Goal: Communication & Community: Answer question/provide support

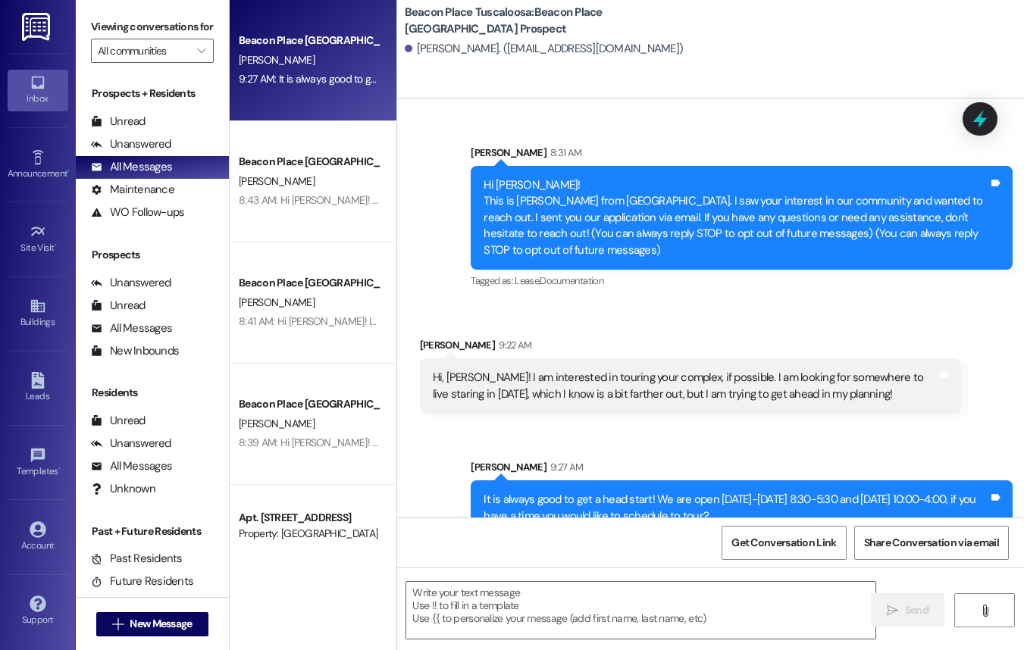
scroll to position [30, 0]
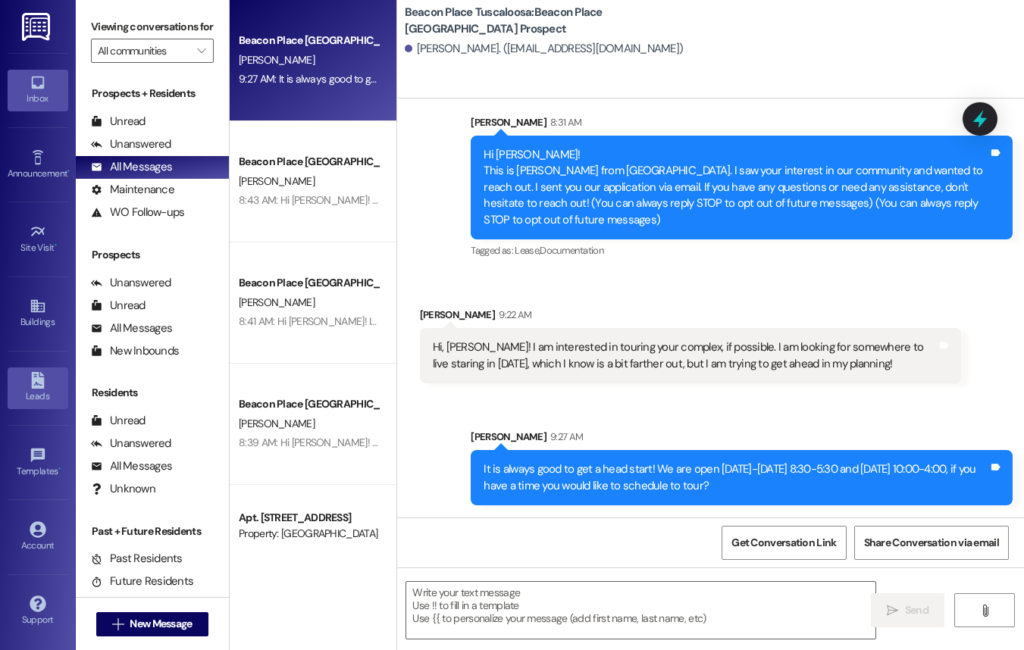
click at [50, 383] on link "Leads" at bounding box center [38, 387] width 61 height 41
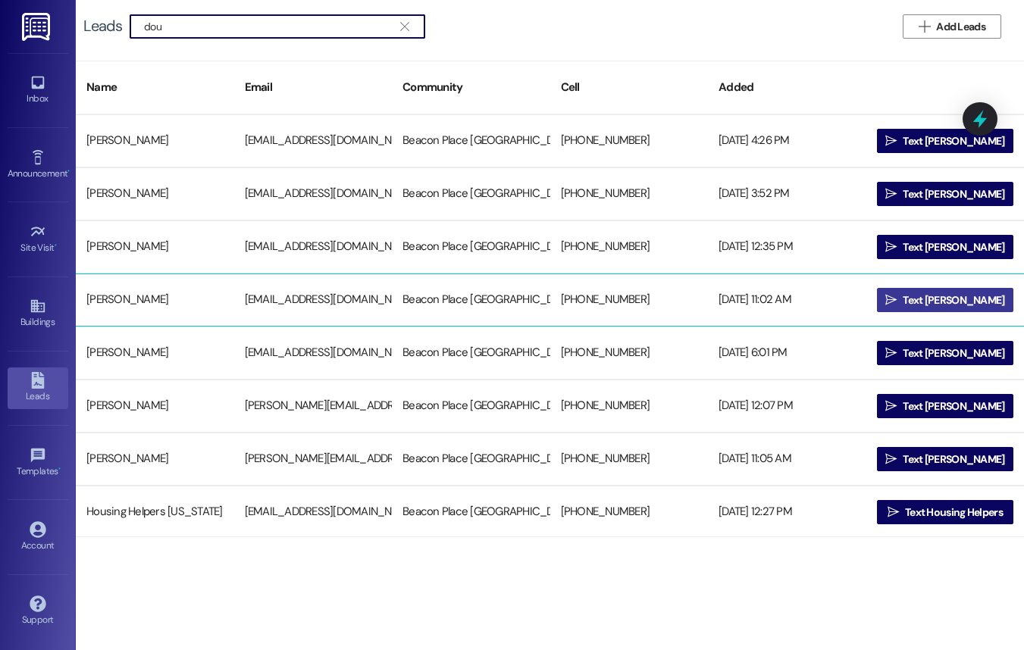
type input "dou"
click at [895, 295] on button " Text [PERSON_NAME]" at bounding box center [945, 300] width 137 height 24
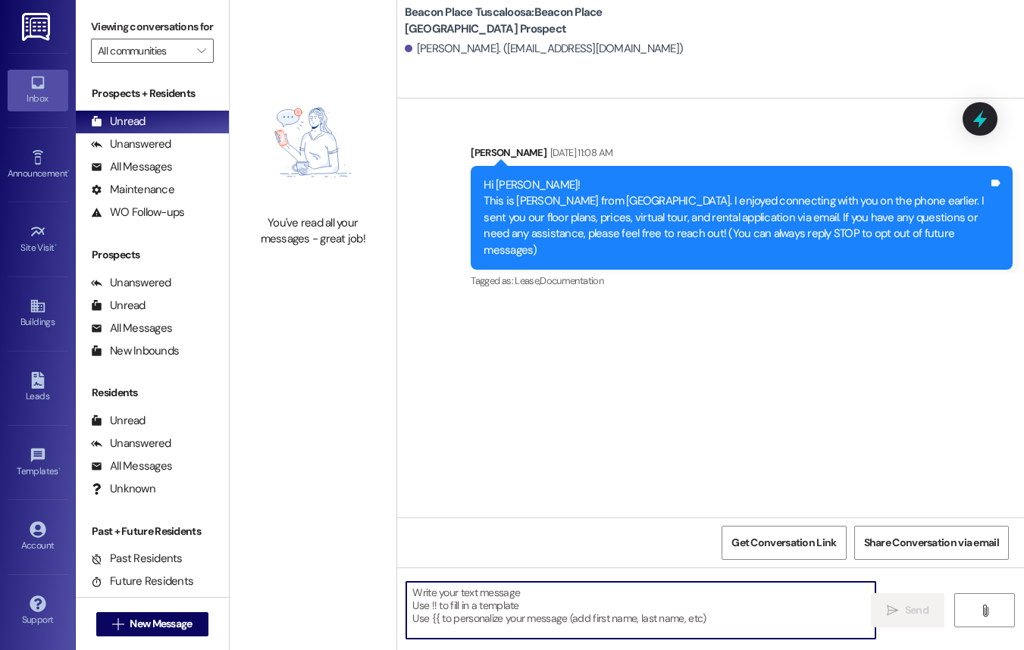
click at [513, 616] on textarea at bounding box center [640, 610] width 469 height 57
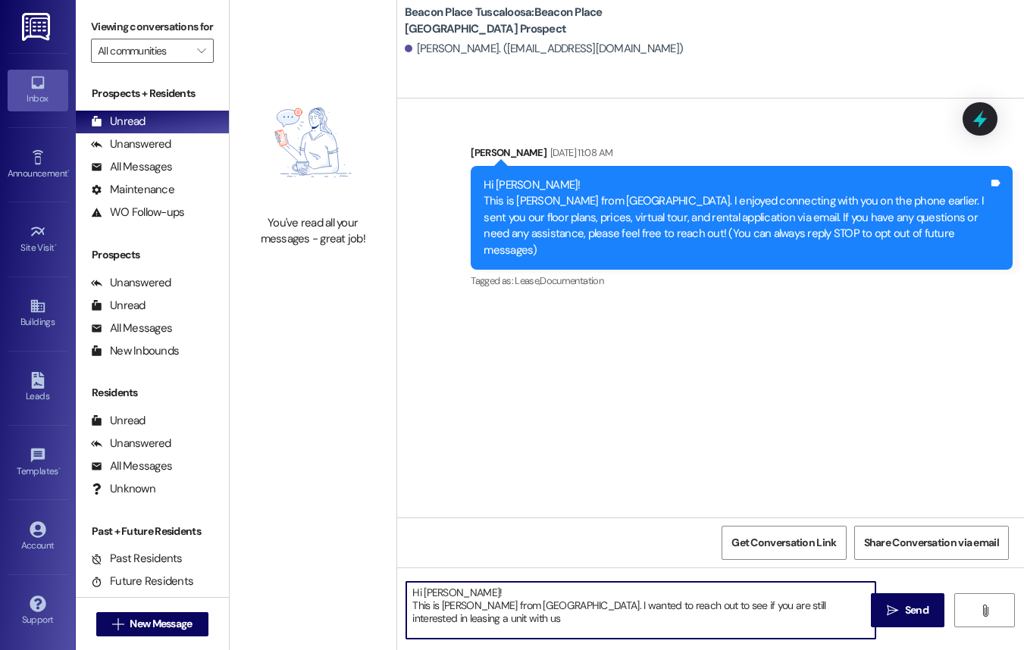
type textarea "Hi [PERSON_NAME]! This is [PERSON_NAME] from [GEOGRAPHIC_DATA]. I wanted to rea…"
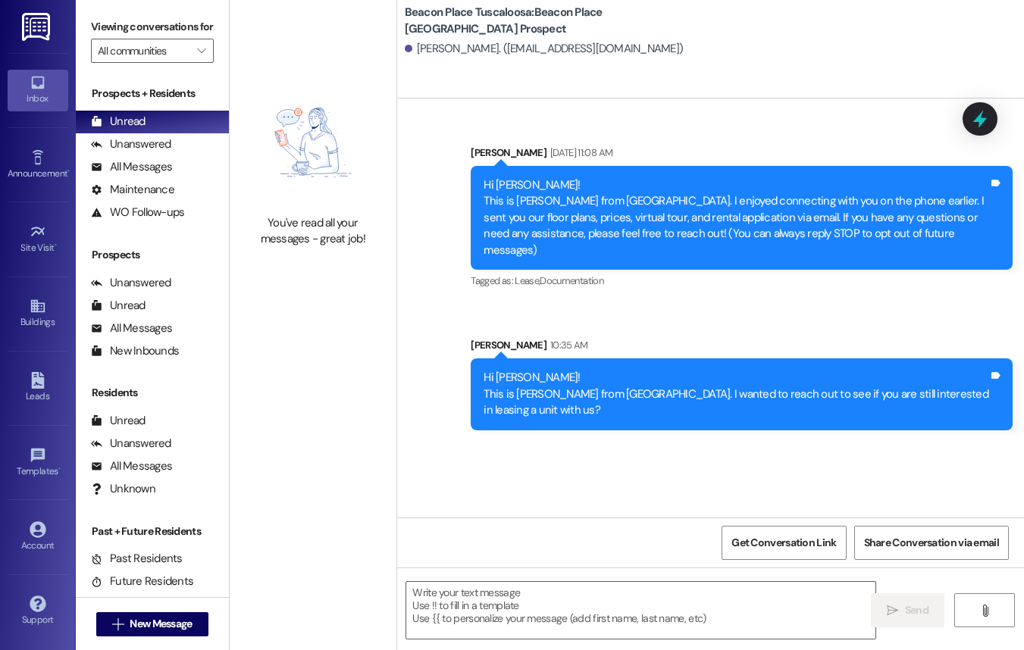
drag, startPoint x: 478, startPoint y: 364, endPoint x: 618, endPoint y: 421, distance: 151.5
click at [618, 421] on div "Sent via SMS [PERSON_NAME] 10:35 AM Hi [PERSON_NAME]! This is [PERSON_NAME] fro…" at bounding box center [741, 383] width 564 height 115
copy div "Hi [PERSON_NAME]! This is [PERSON_NAME] from [GEOGRAPHIC_DATA]. I wanted to rea…"
click at [427, 352] on div "Sent via SMS [PERSON_NAME] [DATE] 11:08 AM Hi [PERSON_NAME]! This is [PERSON_NA…" at bounding box center [710, 276] width 627 height 331
click at [175, 179] on div "All Messages (undefined)" at bounding box center [152, 167] width 153 height 23
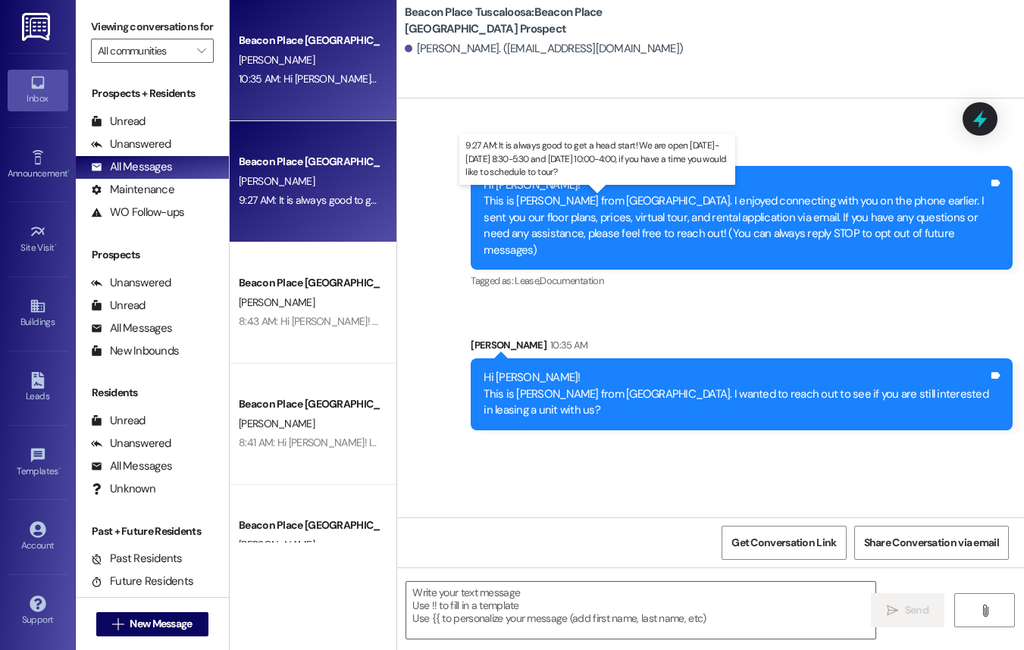
click at [326, 200] on div "9:27 AM: It is always good to get a head start! We are open [DATE]-[DATE] 8:30-…" at bounding box center [595, 200] width 712 height 14
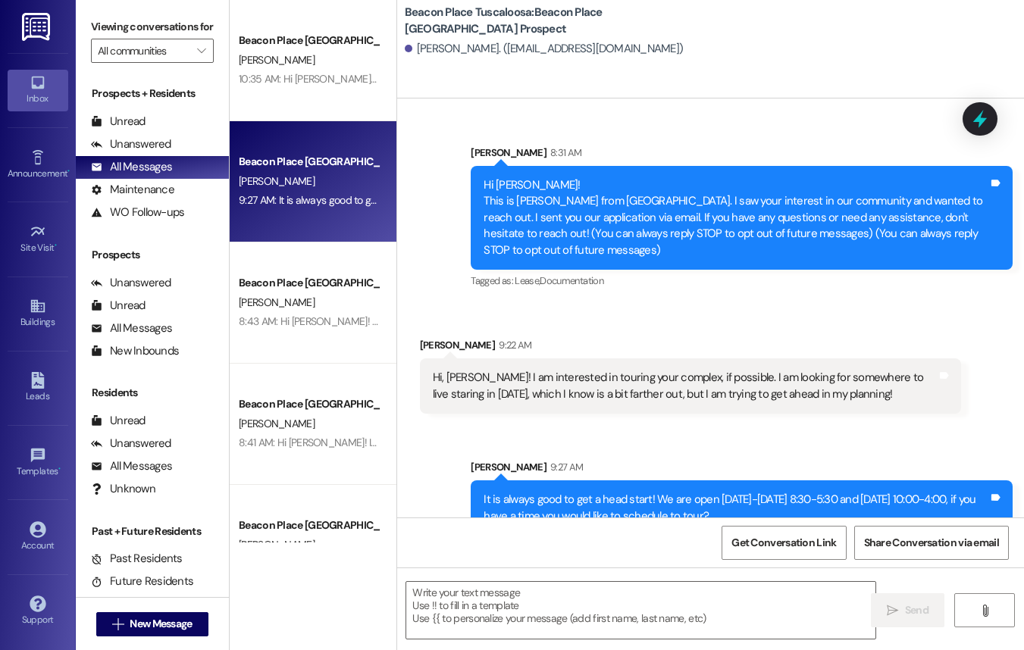
scroll to position [30, 0]
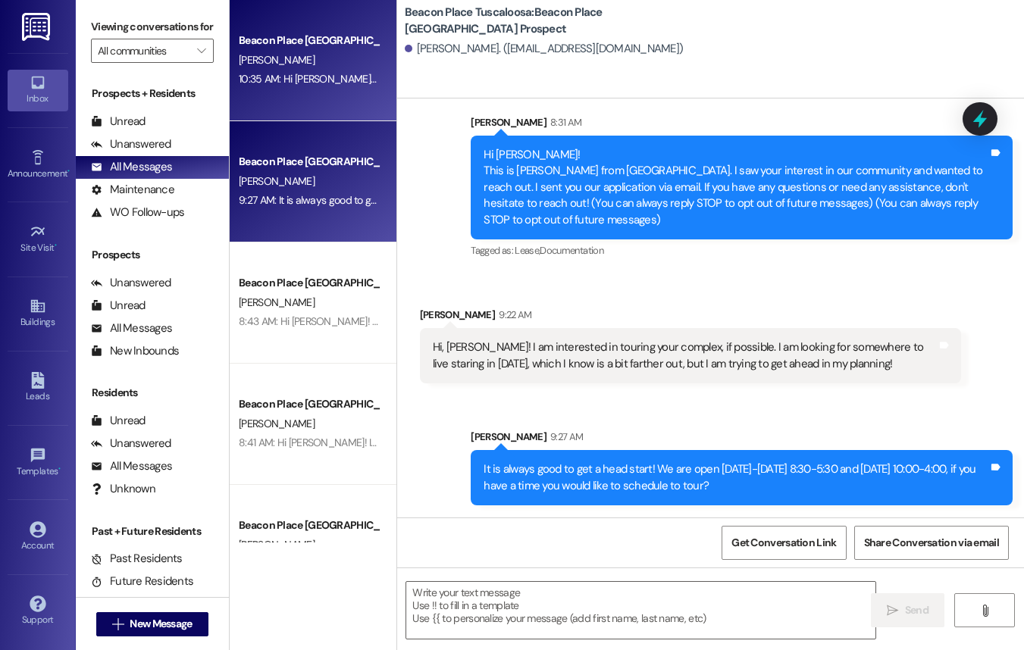
click at [324, 102] on div "Beacon Place Tuscaloosa Prospect [PERSON_NAME] 10:35 AM: Hi [PERSON_NAME]! This…" at bounding box center [313, 60] width 167 height 121
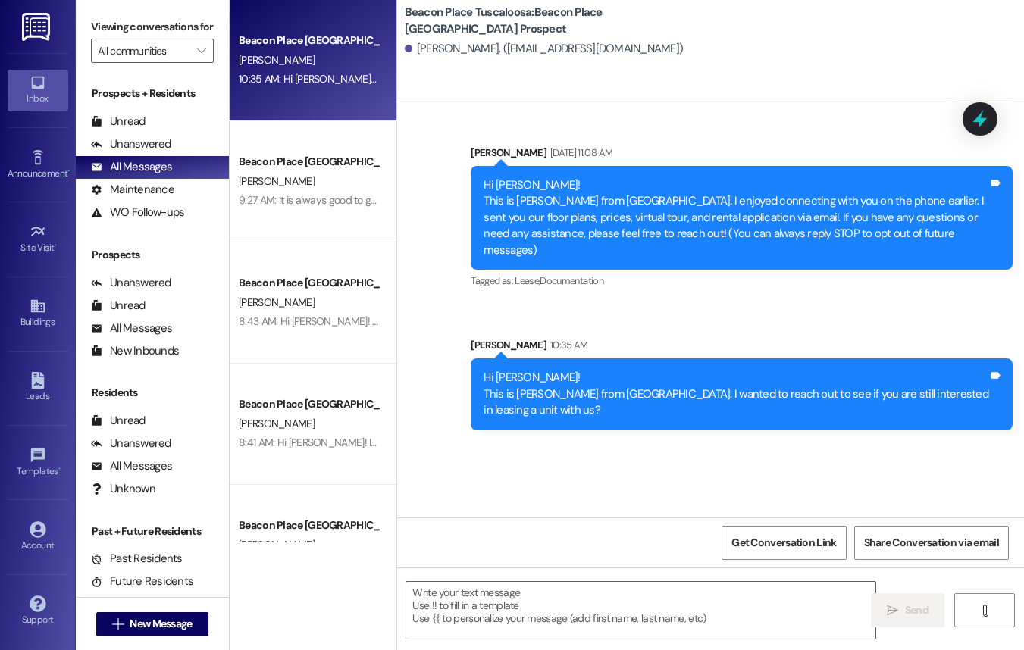
scroll to position [0, 0]
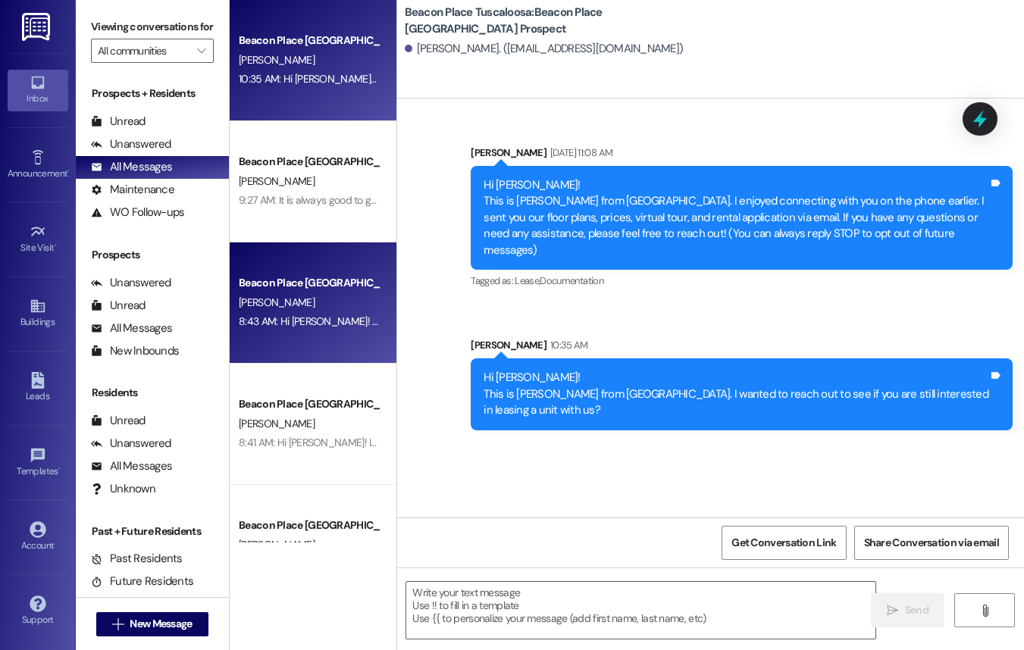
click at [293, 307] on div "[PERSON_NAME]" at bounding box center [308, 302] width 143 height 19
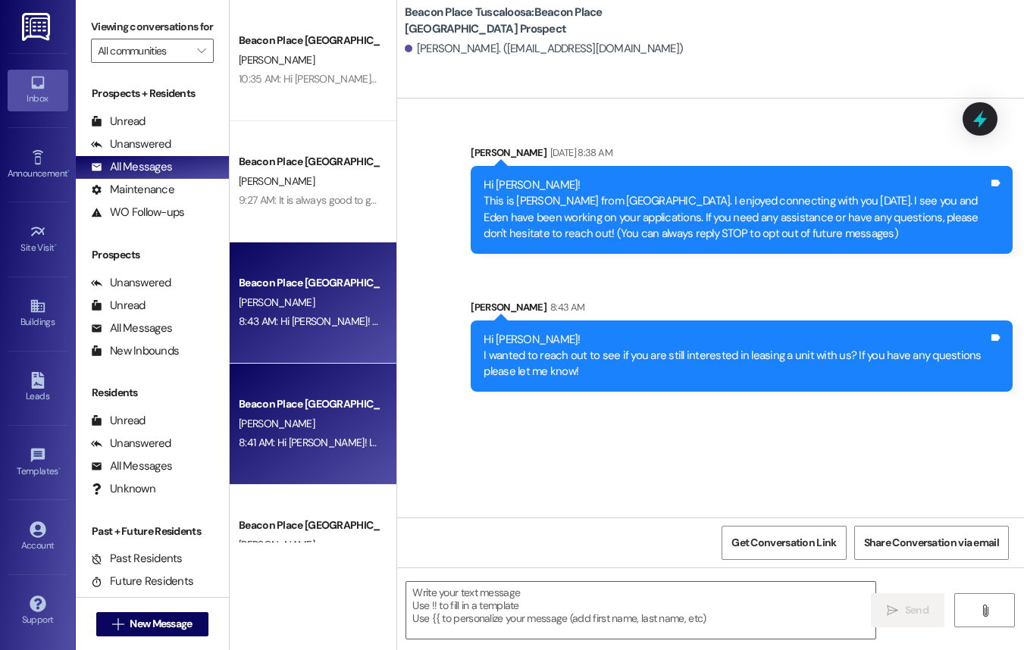
click at [332, 403] on div "Beacon Place [GEOGRAPHIC_DATA] Prospect" at bounding box center [309, 404] width 140 height 16
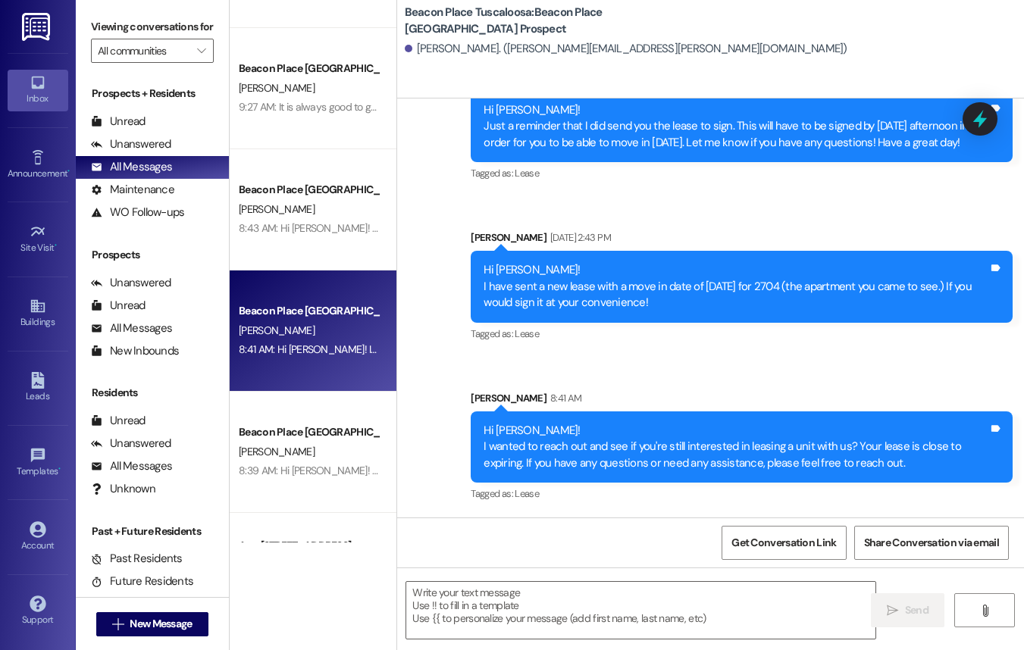
scroll to position [156, 0]
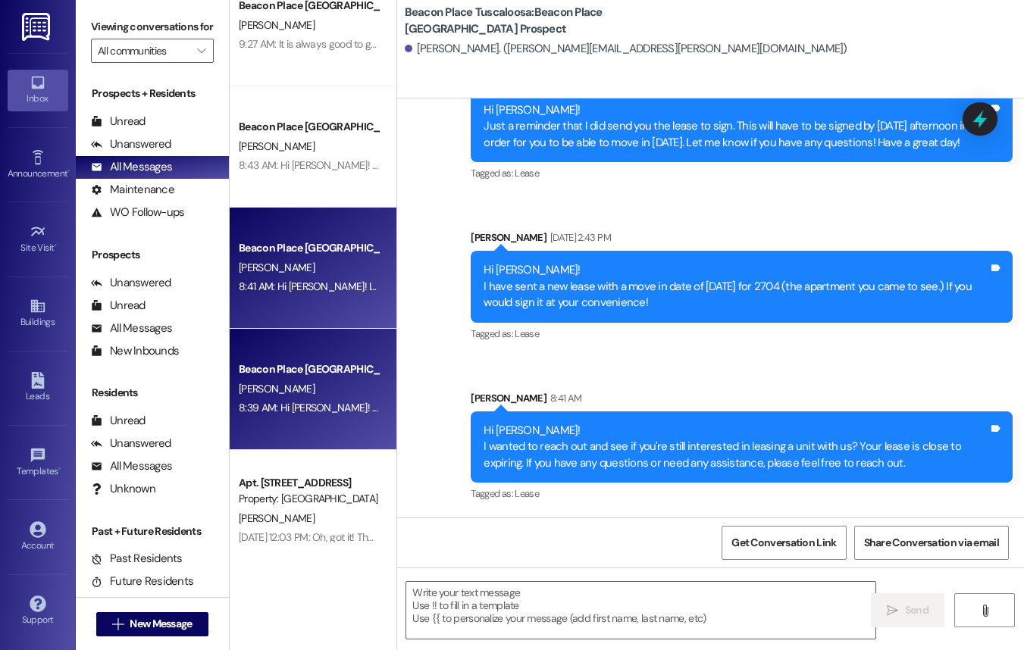
click at [319, 405] on div "8:39 AM: Hi [PERSON_NAME]! This is [PERSON_NAME] from [GEOGRAPHIC_DATA]. I want…" at bounding box center [558, 408] width 639 height 14
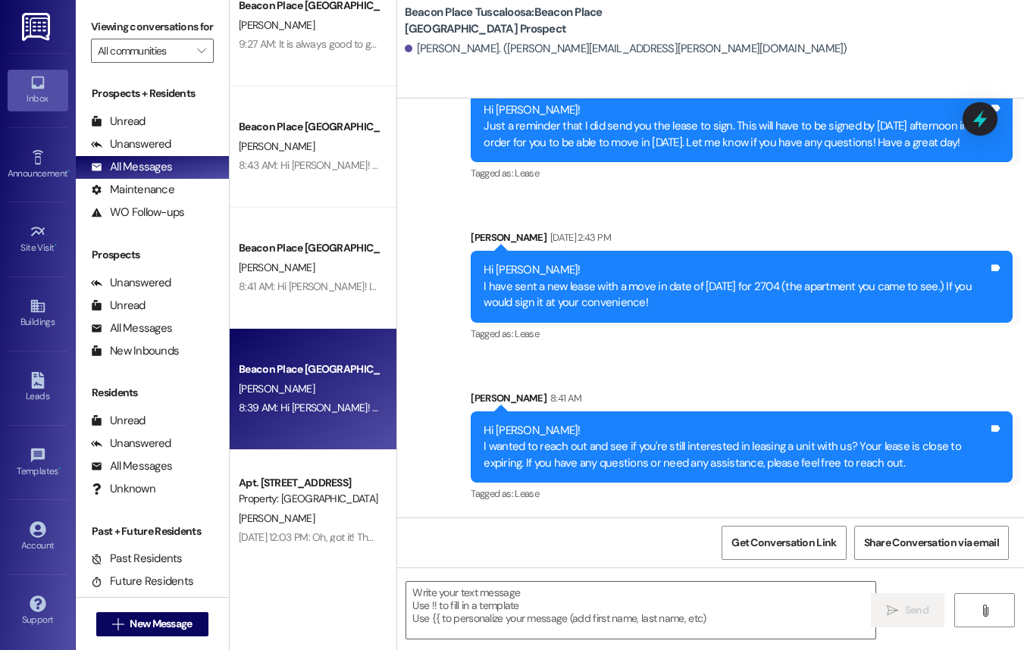
scroll to position [1581, 0]
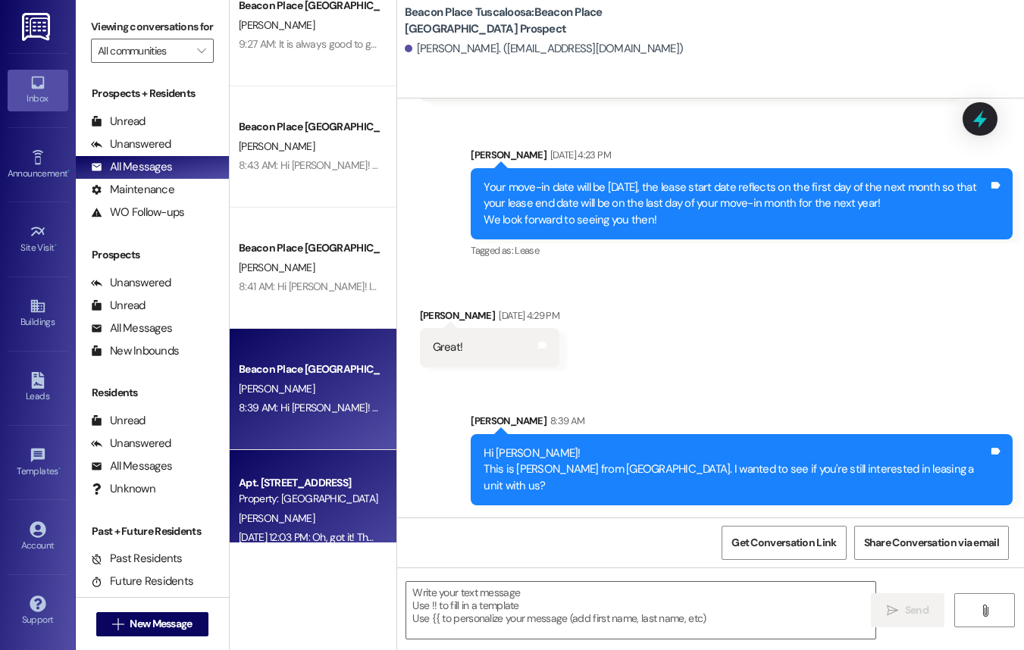
click at [330, 524] on div "[PERSON_NAME]" at bounding box center [308, 518] width 143 height 19
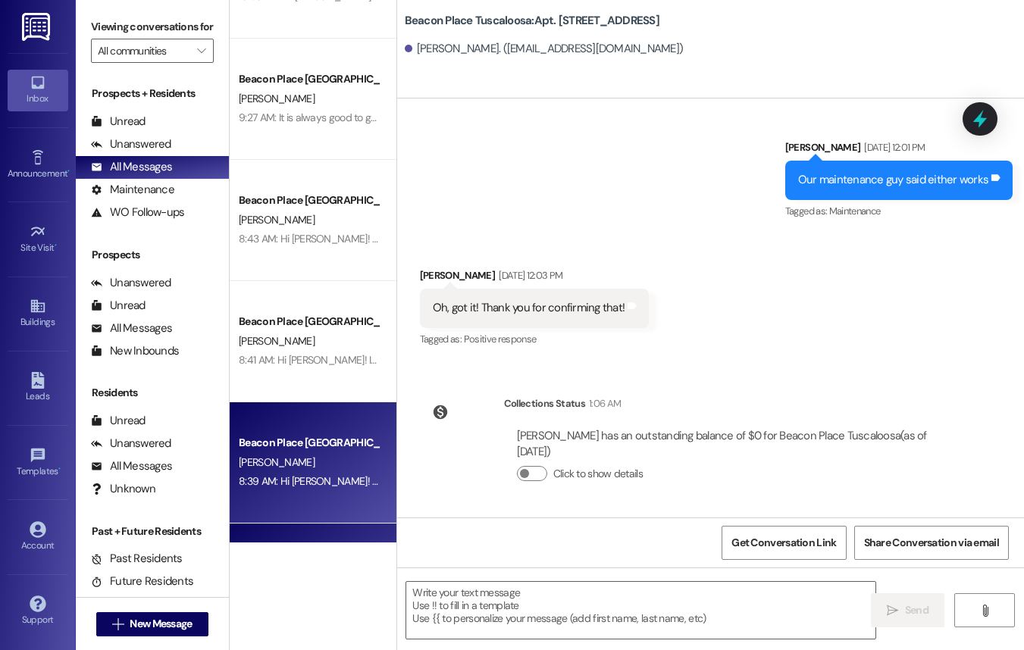
scroll to position [0, 0]
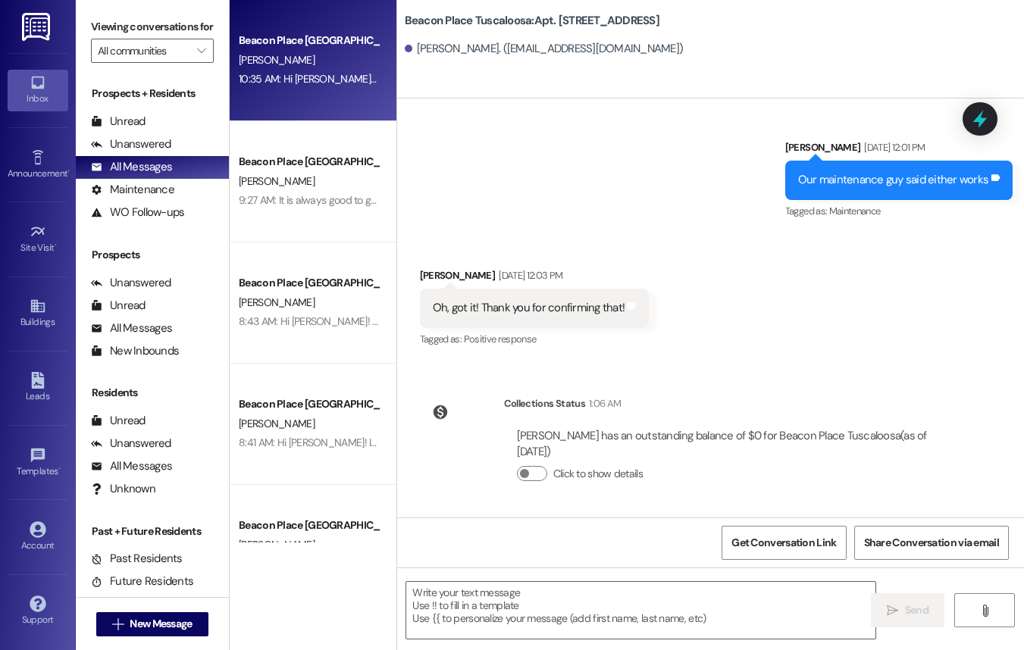
click at [313, 57] on div "[PERSON_NAME]" at bounding box center [308, 60] width 143 height 19
